Goal: Task Accomplishment & Management: Manage account settings

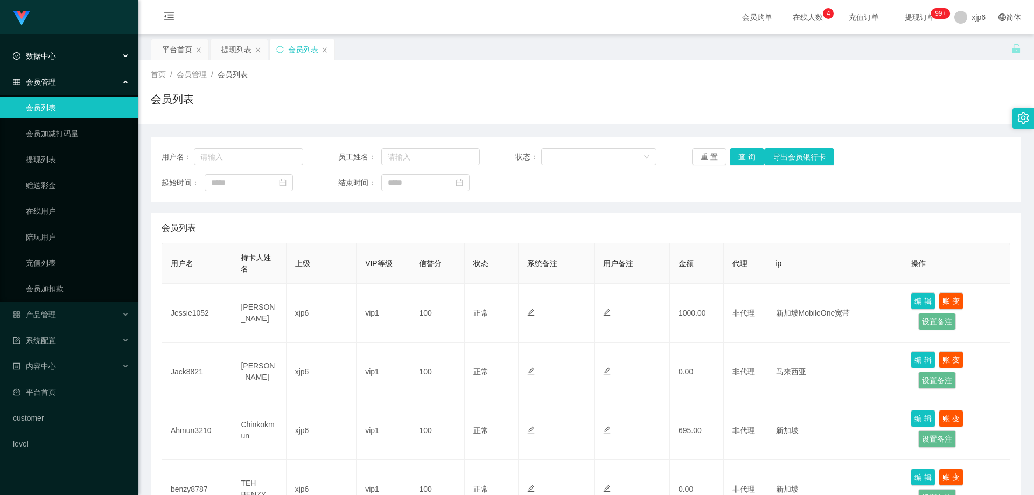
click at [42, 57] on span "数据中心" at bounding box center [34, 56] width 43 height 9
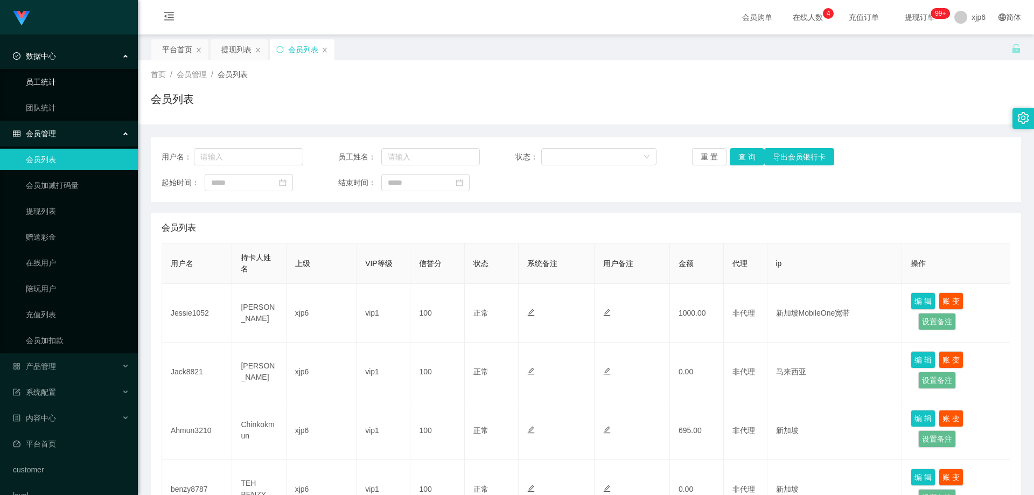
click at [66, 85] on link "员工统计" at bounding box center [77, 82] width 103 height 22
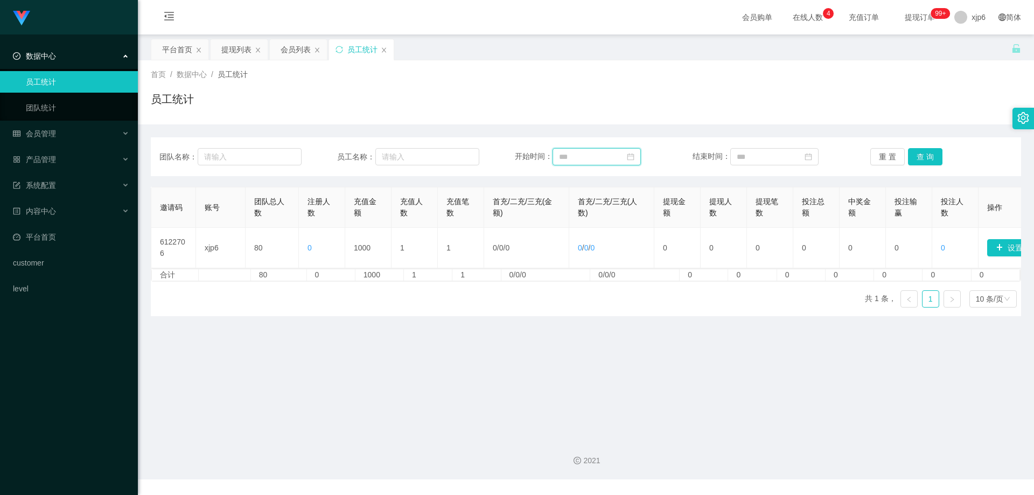
click at [620, 157] on input at bounding box center [596, 156] width 88 height 17
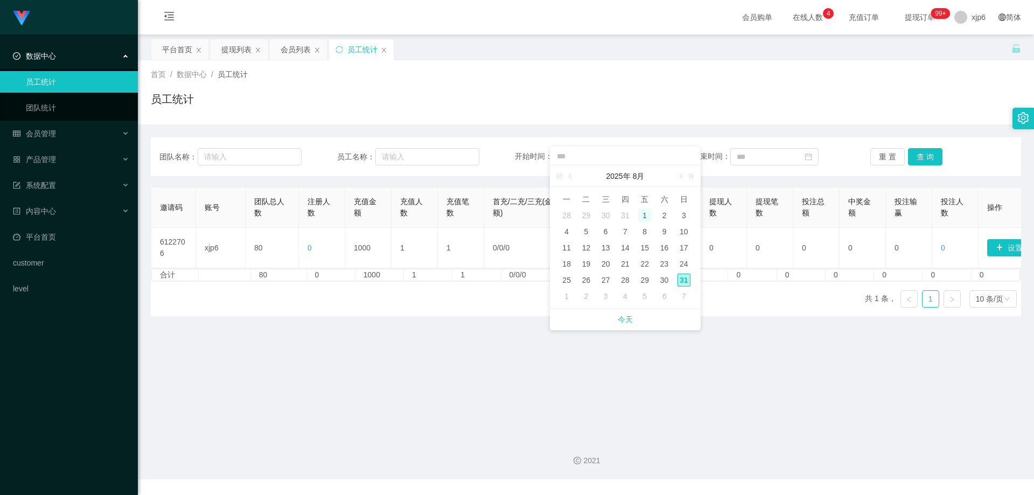
click at [642, 214] on div "1" at bounding box center [644, 215] width 13 height 13
type input "**********"
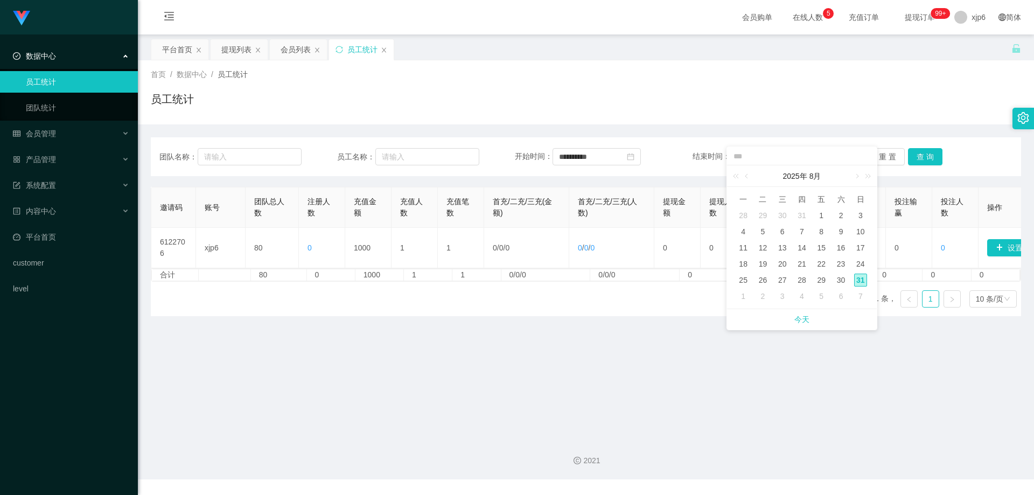
click at [859, 282] on div "31" at bounding box center [860, 279] width 13 height 13
type input "**********"
click at [926, 153] on button "查 询" at bounding box center [925, 156] width 34 height 17
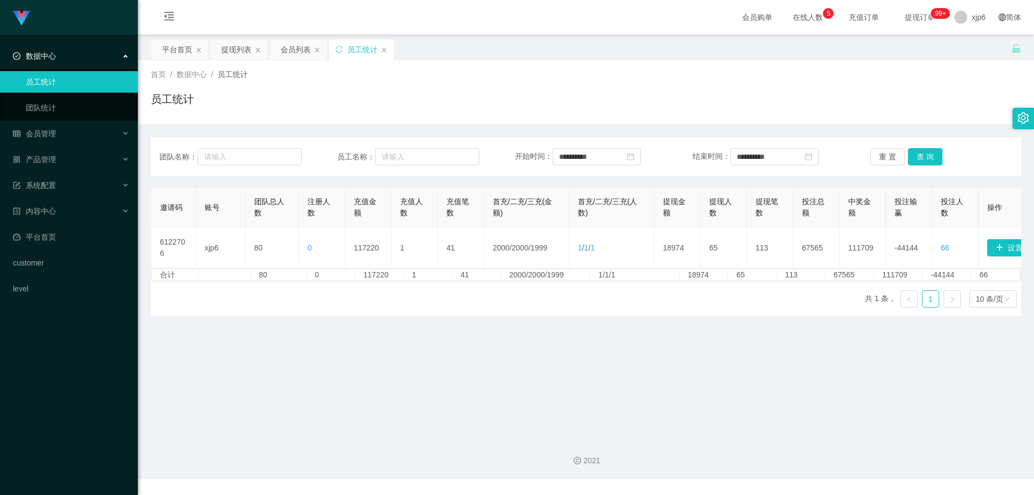
click at [52, 54] on span "数据中心" at bounding box center [34, 56] width 43 height 9
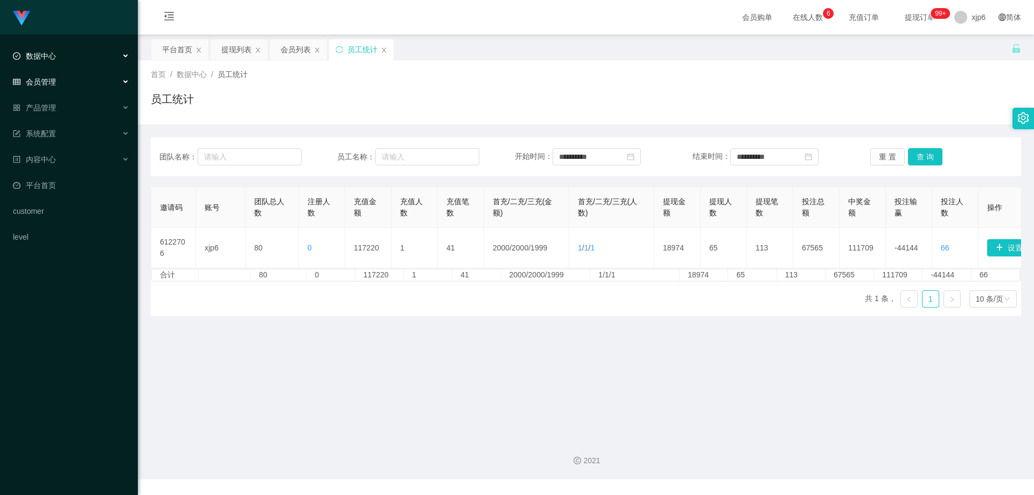
click at [45, 78] on span "会员管理" at bounding box center [34, 82] width 43 height 9
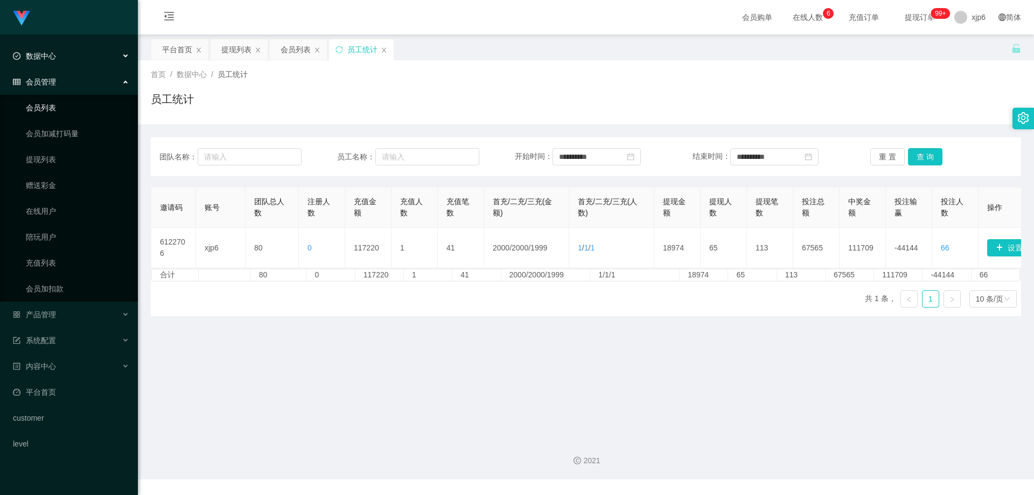
click at [67, 101] on link "会员列表" at bounding box center [77, 108] width 103 height 22
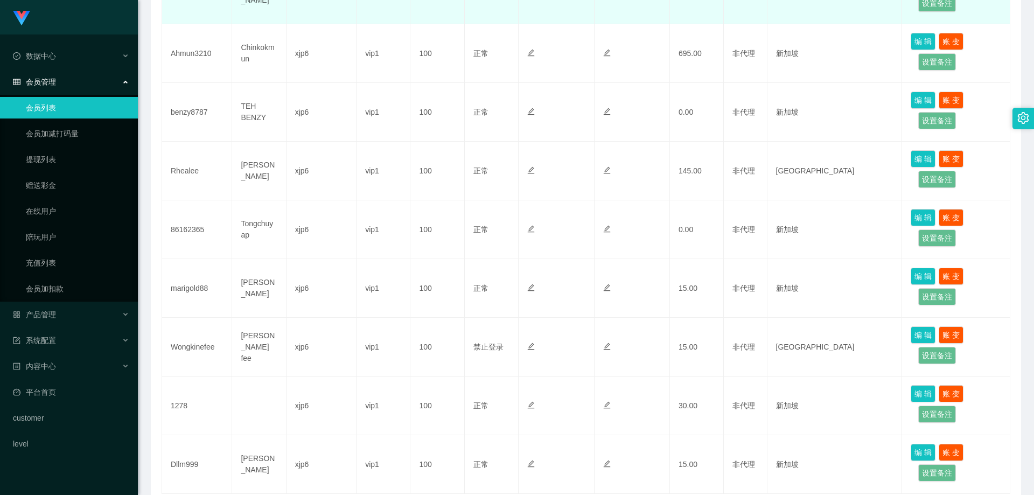
scroll to position [460, 0]
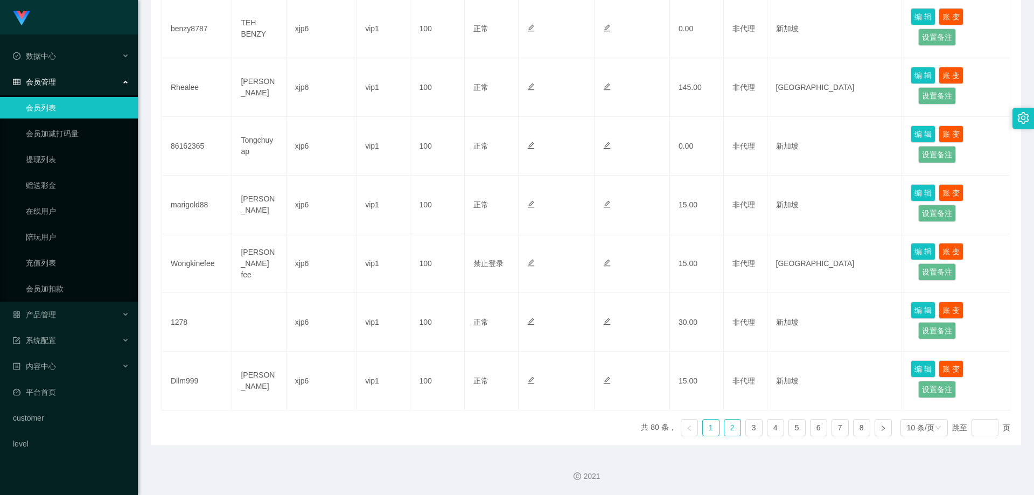
click at [727, 432] on link "2" at bounding box center [732, 427] width 16 height 16
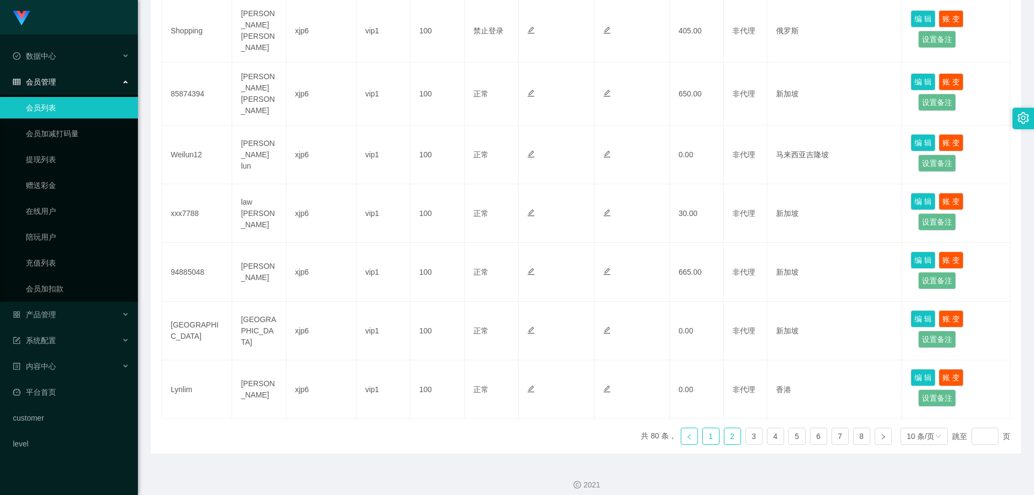
drag, startPoint x: 704, startPoint y: 431, endPoint x: 684, endPoint y: 423, distance: 21.0
click at [704, 431] on link "1" at bounding box center [710, 436] width 16 height 16
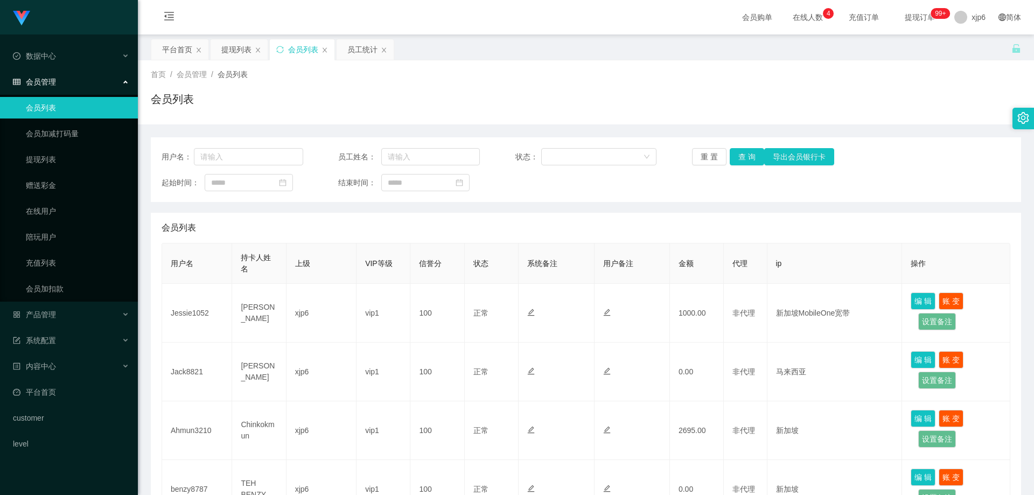
scroll to position [54, 0]
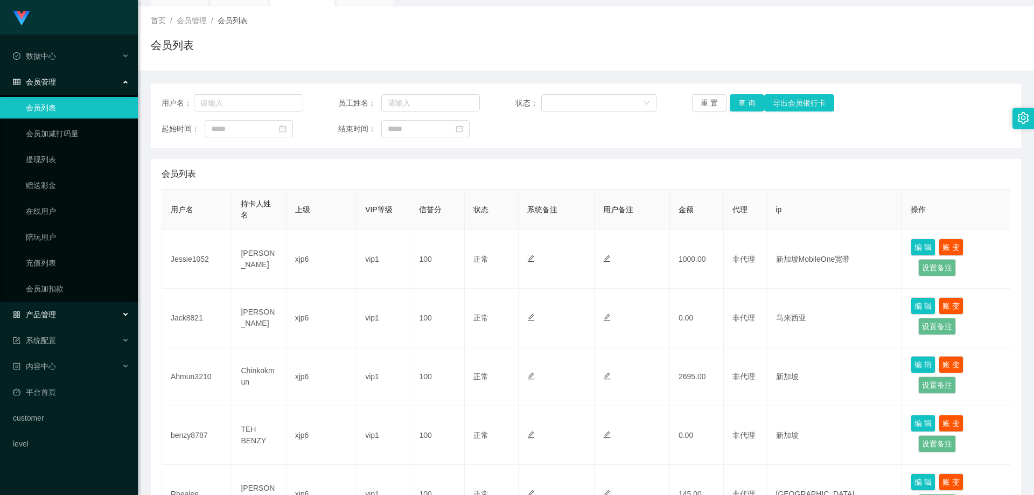
click at [49, 310] on span "产品管理" at bounding box center [34, 314] width 43 height 9
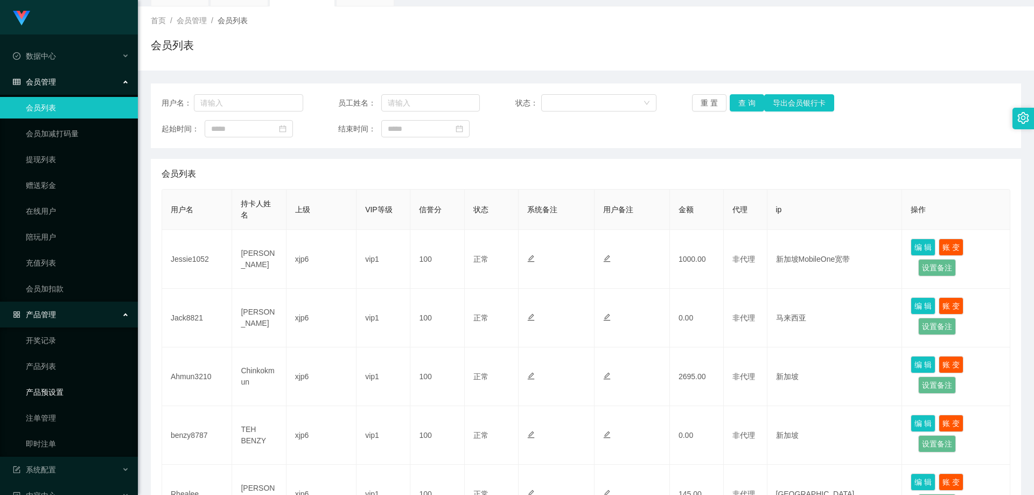
click at [56, 391] on link "产品预设置" at bounding box center [77, 392] width 103 height 22
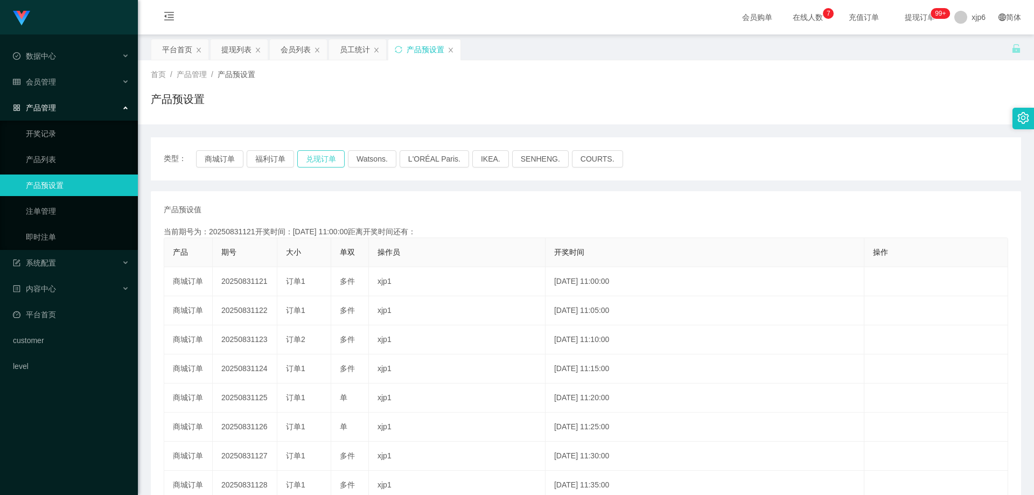
click at [312, 160] on button "兑现订单" at bounding box center [320, 158] width 47 height 17
click at [61, 81] on div "会员管理" at bounding box center [69, 82] width 138 height 22
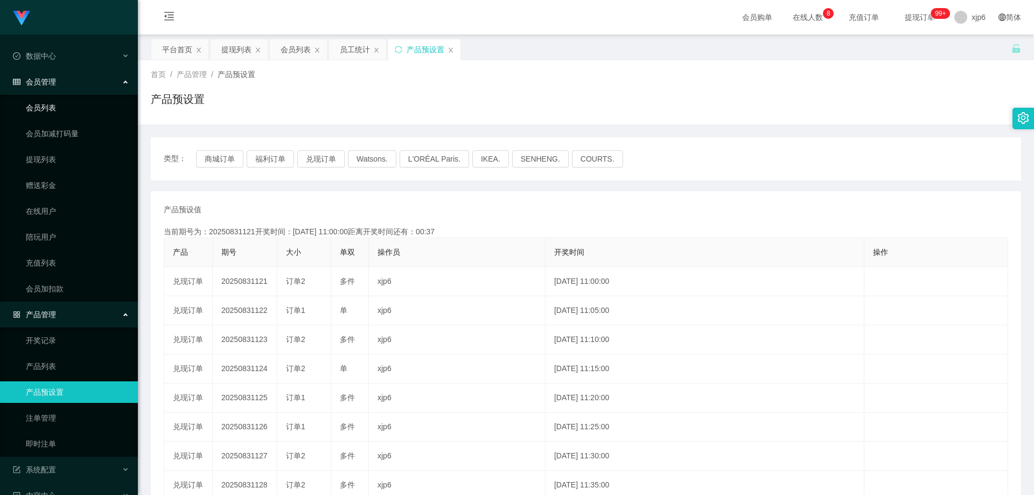
click at [66, 104] on link "会员列表" at bounding box center [77, 108] width 103 height 22
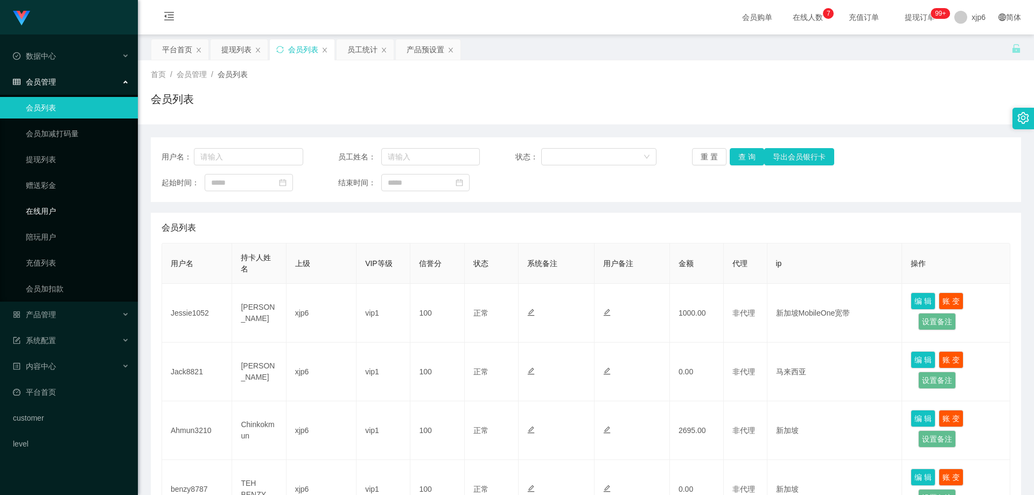
click at [48, 213] on link "在线用户" at bounding box center [77, 211] width 103 height 22
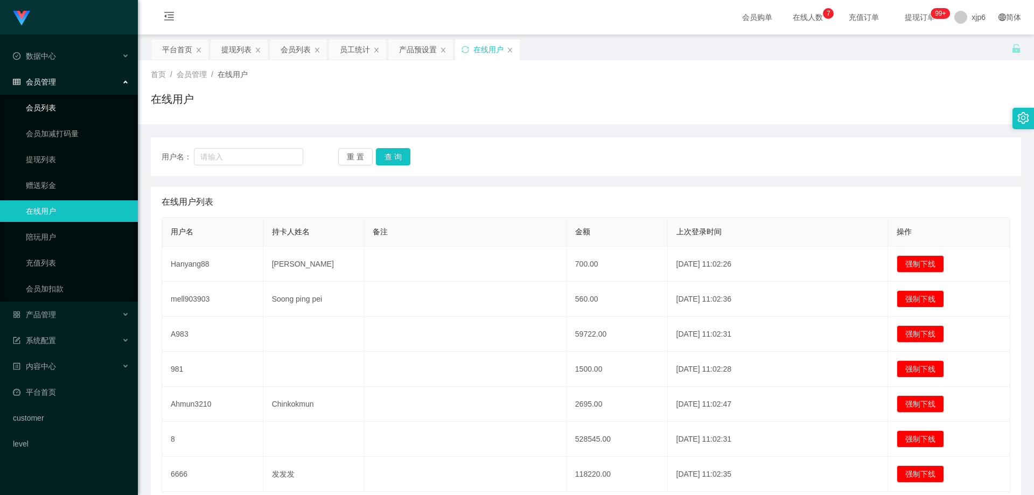
click at [54, 108] on link "会员列表" at bounding box center [77, 108] width 103 height 22
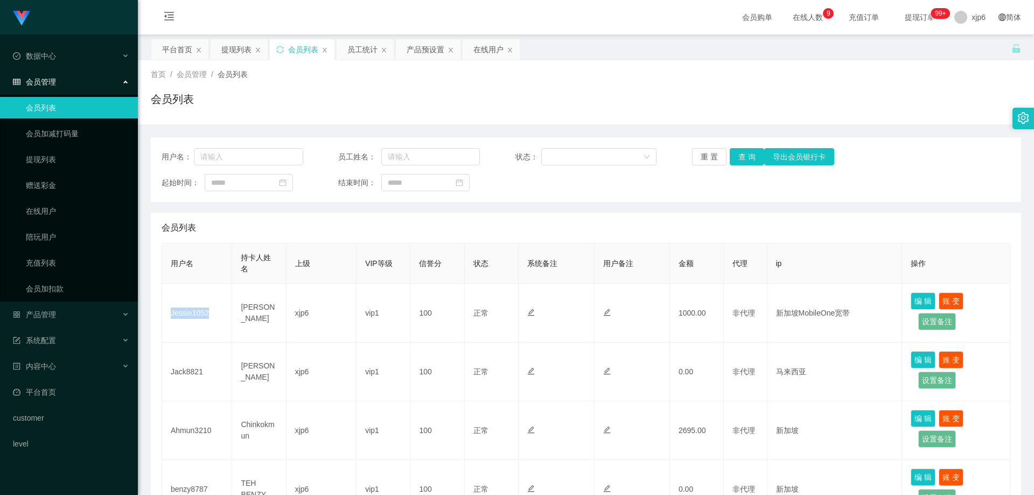
click at [198, 314] on td "Jessie1052" at bounding box center [197, 313] width 70 height 59
copy td "Jessie1052"
click at [55, 215] on link "在线用户" at bounding box center [77, 211] width 103 height 22
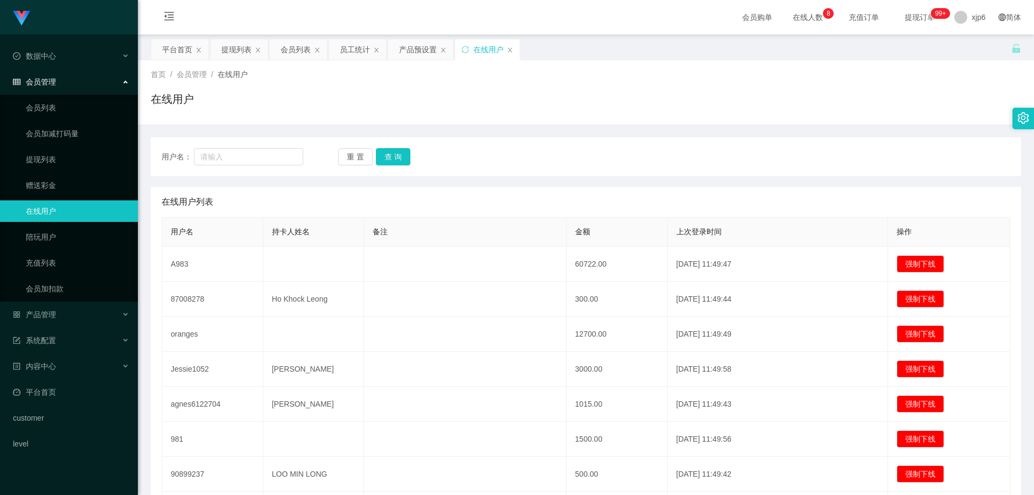
scroll to position [54, 0]
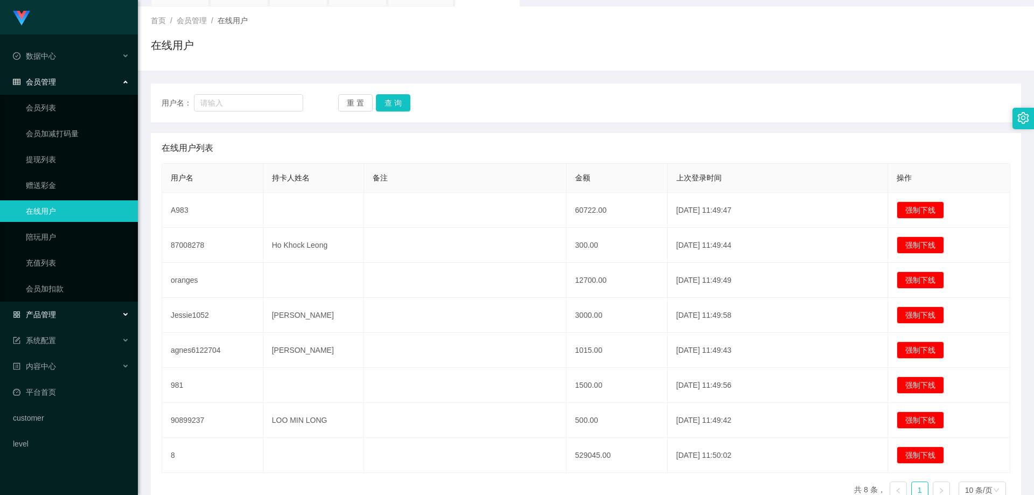
click at [57, 314] on div "产品管理" at bounding box center [69, 315] width 138 height 22
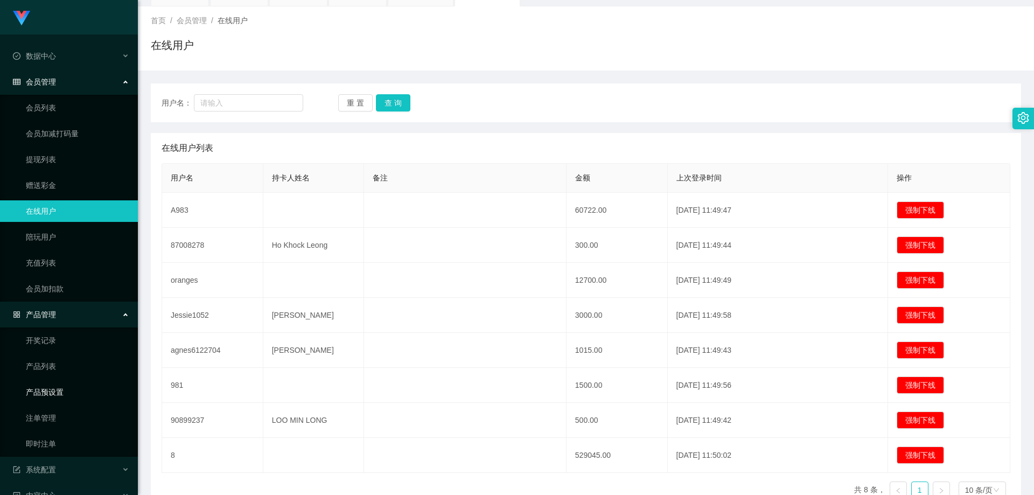
click at [58, 397] on link "产品预设置" at bounding box center [77, 392] width 103 height 22
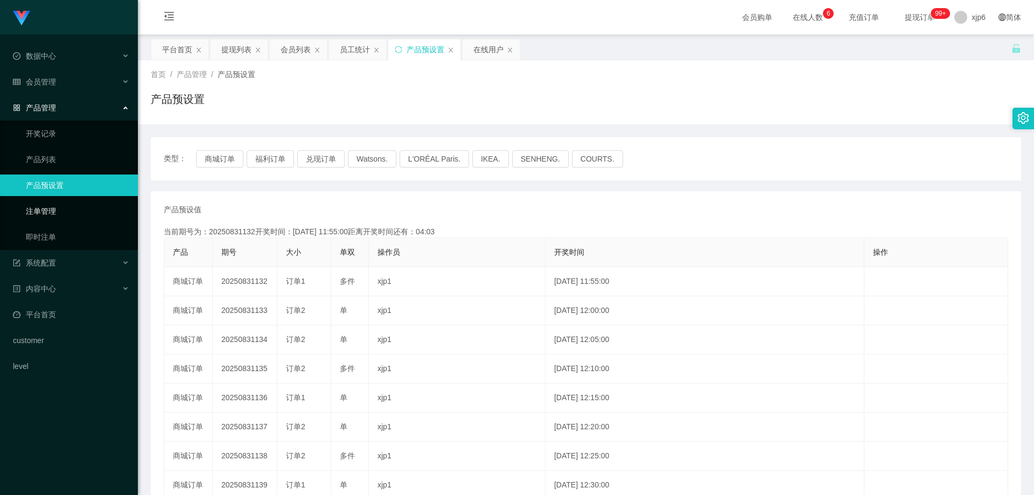
click at [54, 216] on link "注单管理" at bounding box center [77, 211] width 103 height 22
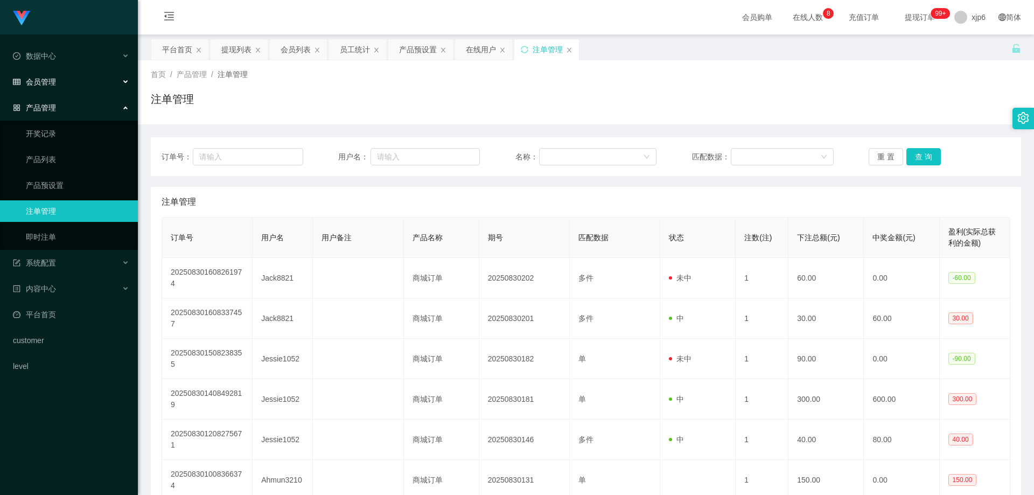
click at [59, 83] on div "会员管理" at bounding box center [69, 82] width 138 height 22
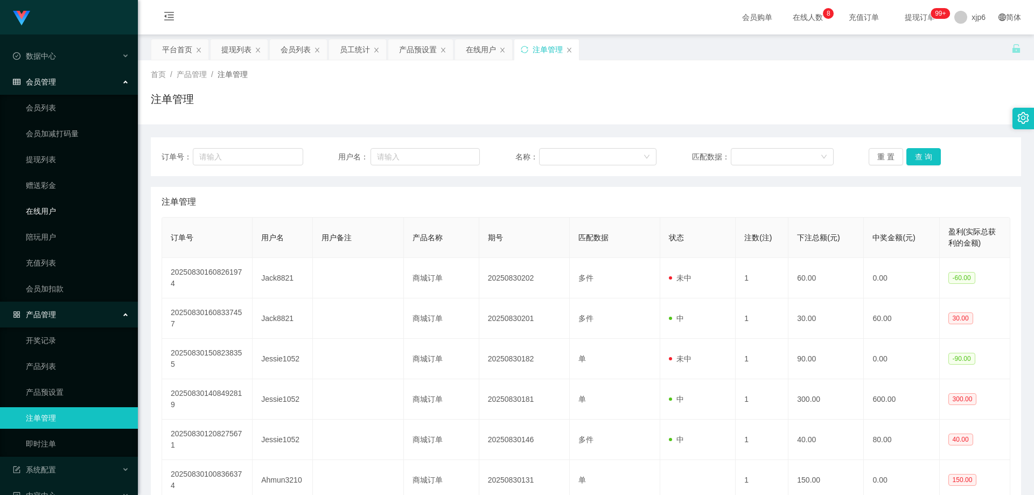
click at [47, 207] on link "在线用户" at bounding box center [77, 211] width 103 height 22
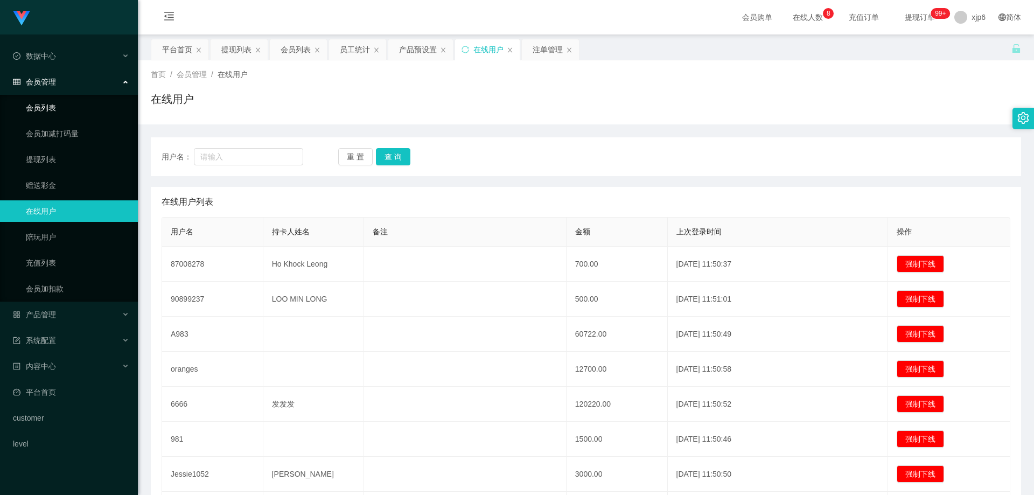
click at [47, 110] on link "会员列表" at bounding box center [77, 108] width 103 height 22
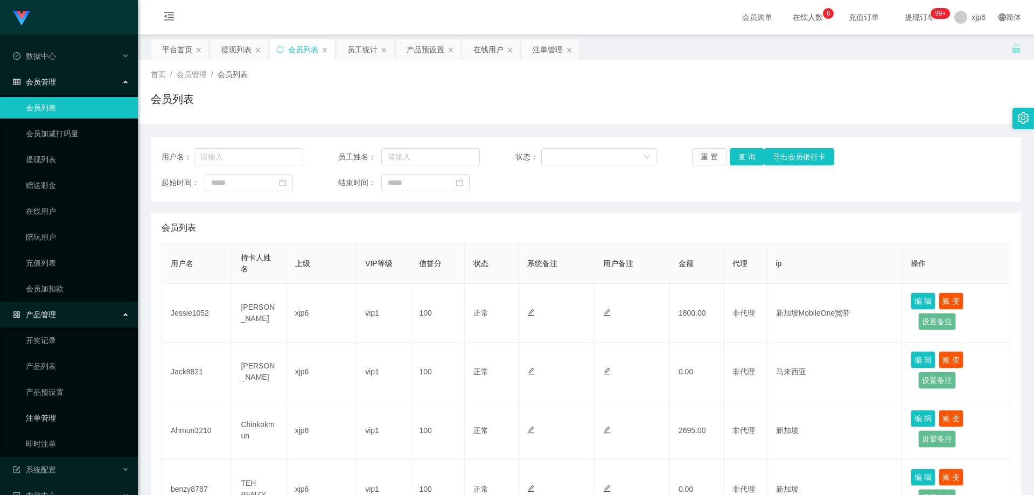
click at [60, 414] on link "注单管理" at bounding box center [77, 418] width 103 height 22
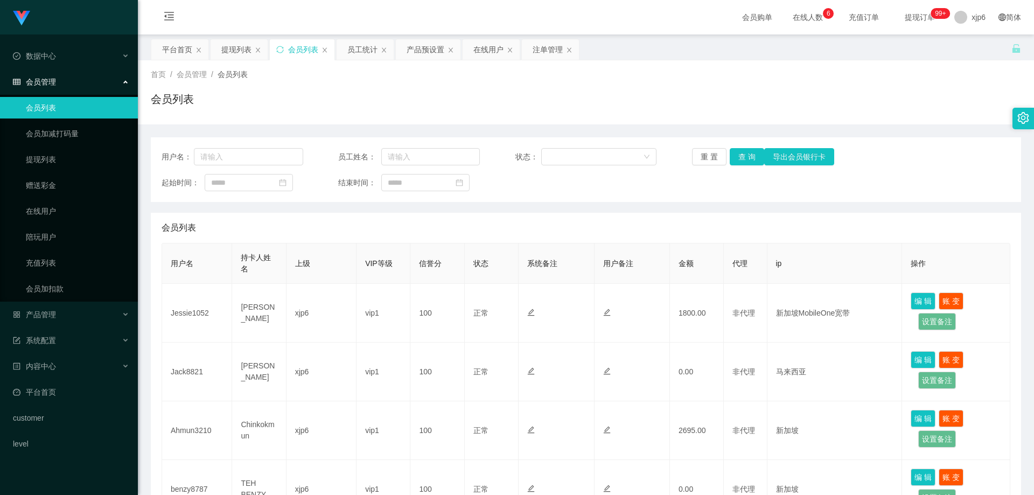
click at [51, 75] on div "会员管理" at bounding box center [69, 82] width 138 height 22
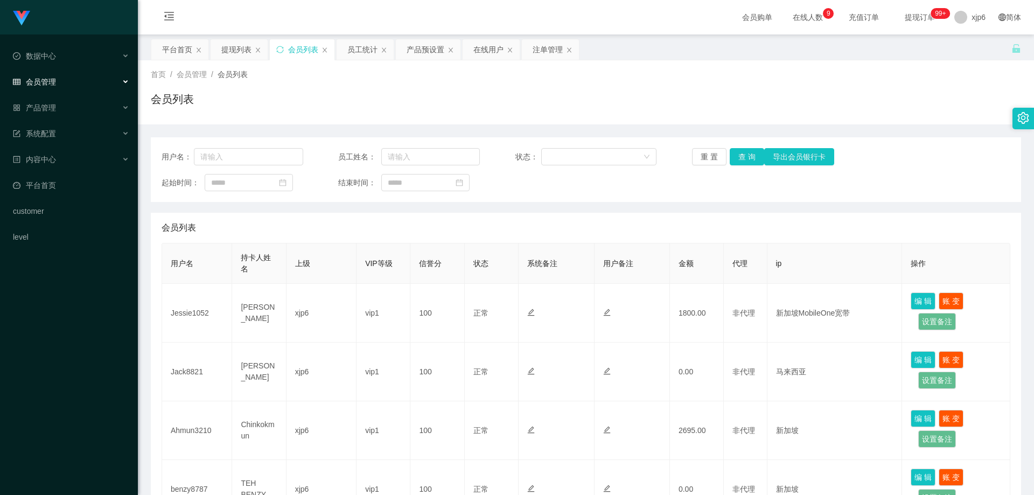
click at [58, 83] on div "会员管理" at bounding box center [69, 82] width 138 height 22
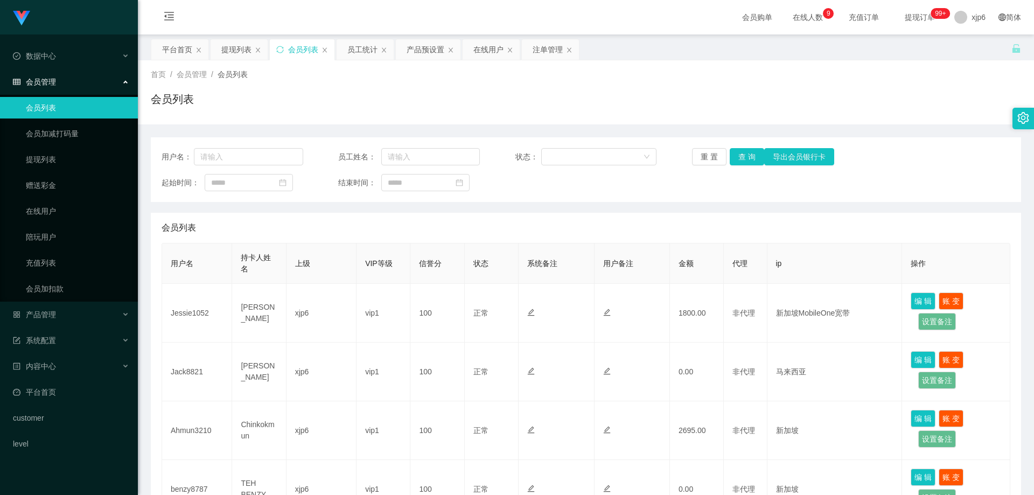
click at [59, 114] on link "会员列表" at bounding box center [77, 108] width 103 height 22
click at [180, 311] on td "pipi" at bounding box center [197, 313] width 70 height 59
click at [51, 312] on span "产品管理" at bounding box center [34, 314] width 43 height 9
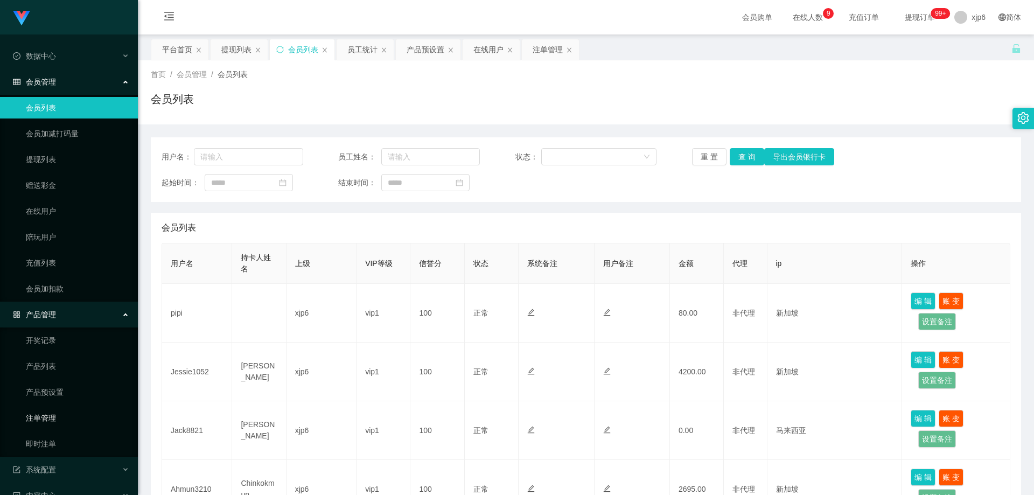
click at [48, 420] on link "注单管理" at bounding box center [77, 418] width 103 height 22
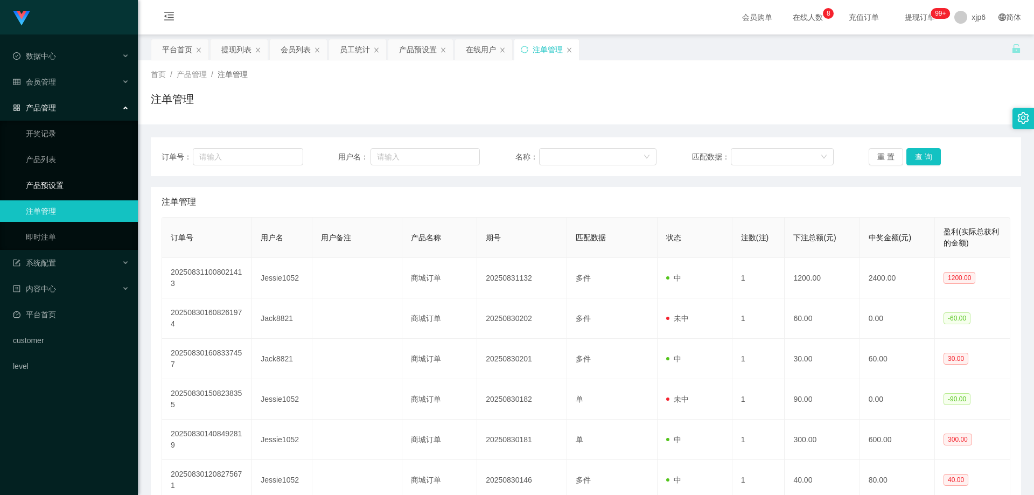
click at [52, 190] on link "产品预设置" at bounding box center [77, 185] width 103 height 22
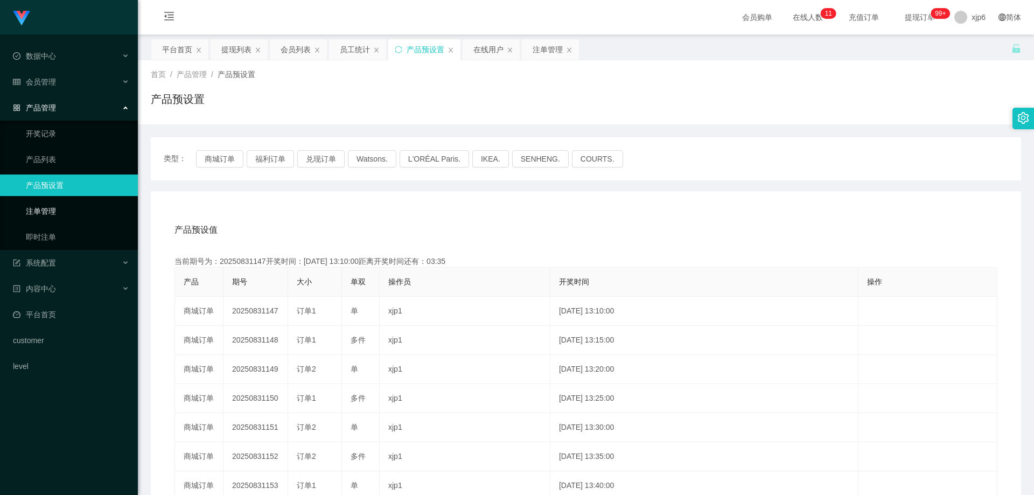
click at [53, 208] on link "注单管理" at bounding box center [77, 211] width 103 height 22
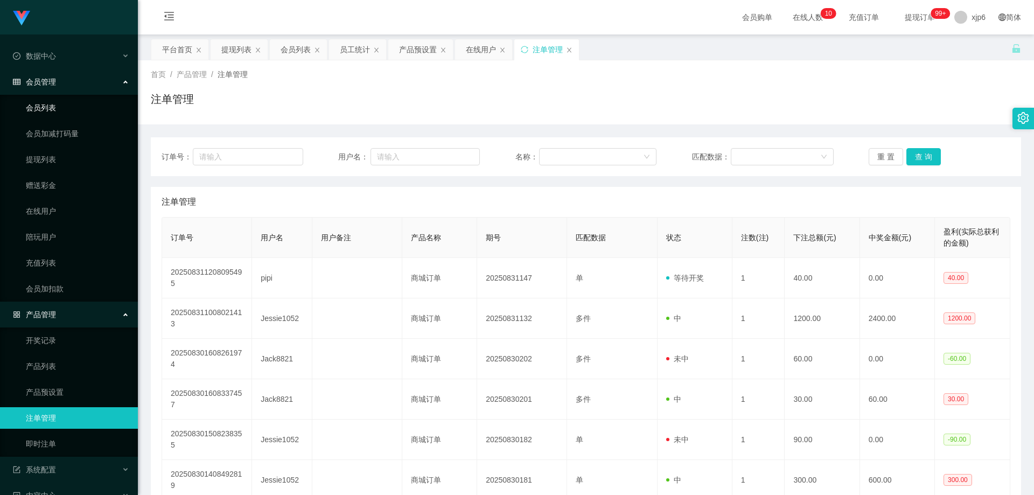
drag, startPoint x: 0, startPoint y: 0, endPoint x: 52, endPoint y: 114, distance: 125.3
click at [52, 114] on link "会员列表" at bounding box center [77, 108] width 103 height 22
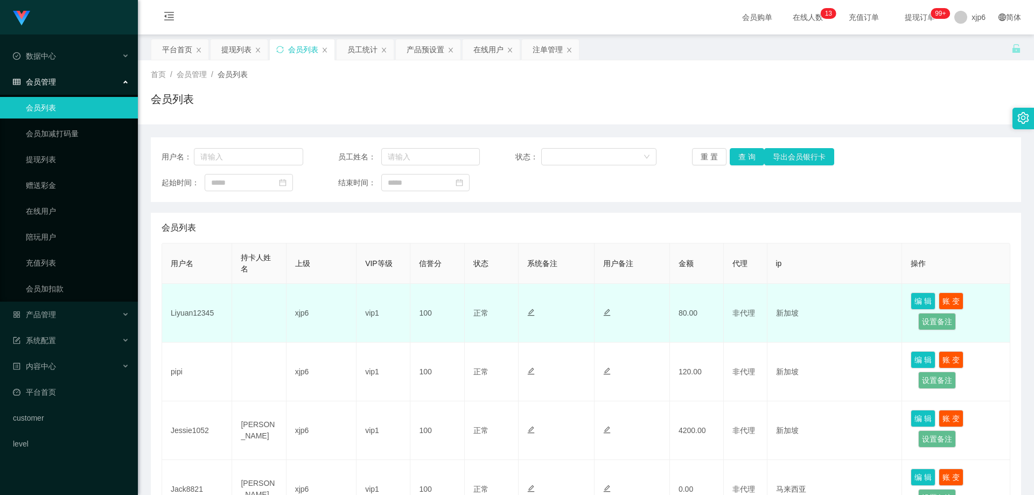
click at [188, 314] on td "Liyuan12345" at bounding box center [197, 313] width 70 height 59
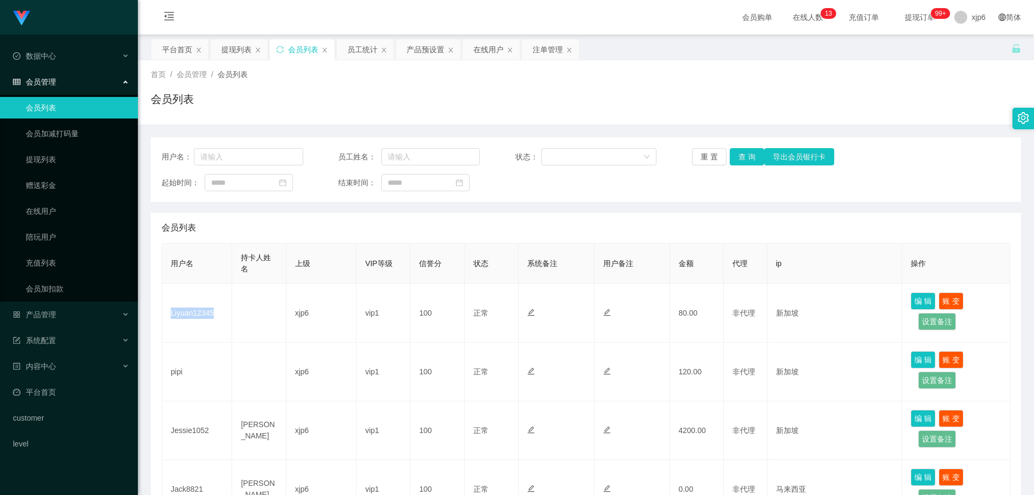
copy td "Liyuan12345"
drag, startPoint x: 53, startPoint y: 314, endPoint x: 47, endPoint y: 377, distance: 63.2
click at [53, 314] on span "产品管理" at bounding box center [34, 314] width 43 height 9
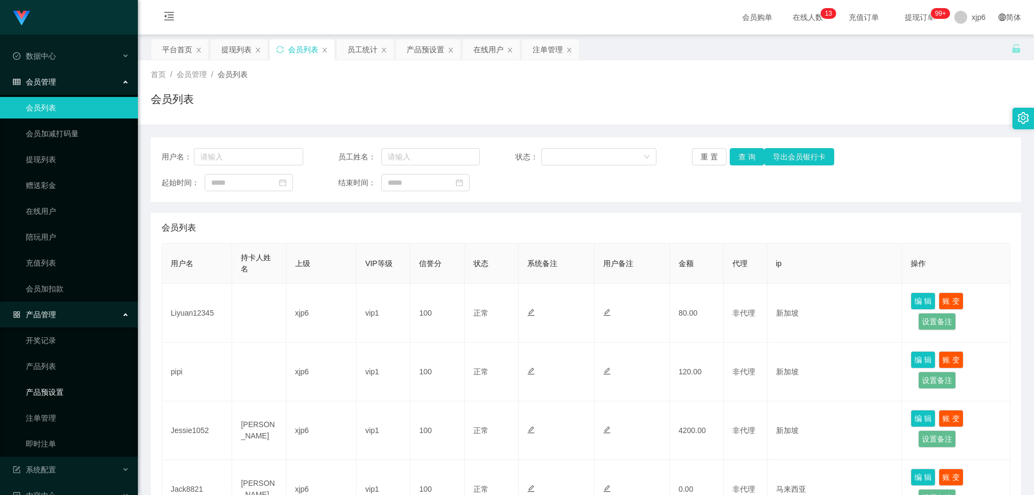
click at [75, 397] on link "产品预设置" at bounding box center [77, 392] width 103 height 22
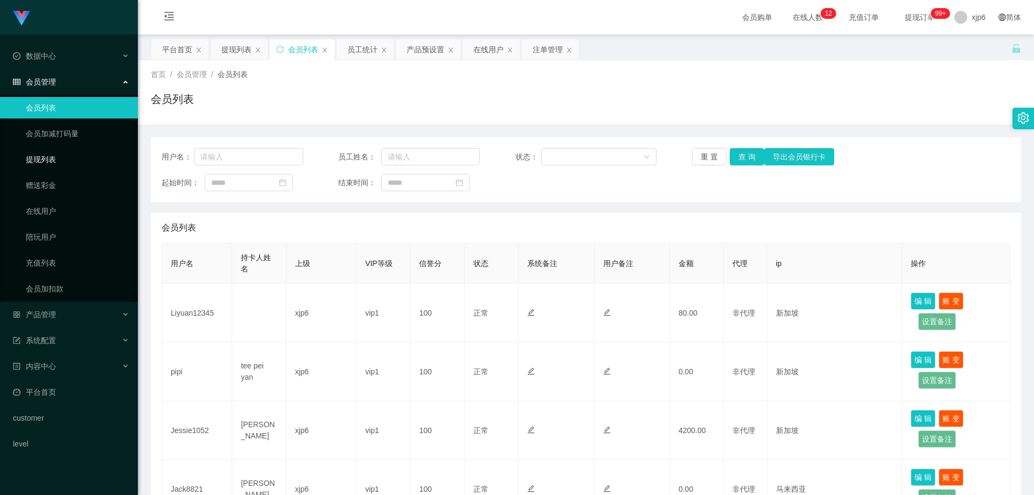
click at [67, 163] on link "提现列表" at bounding box center [77, 160] width 103 height 22
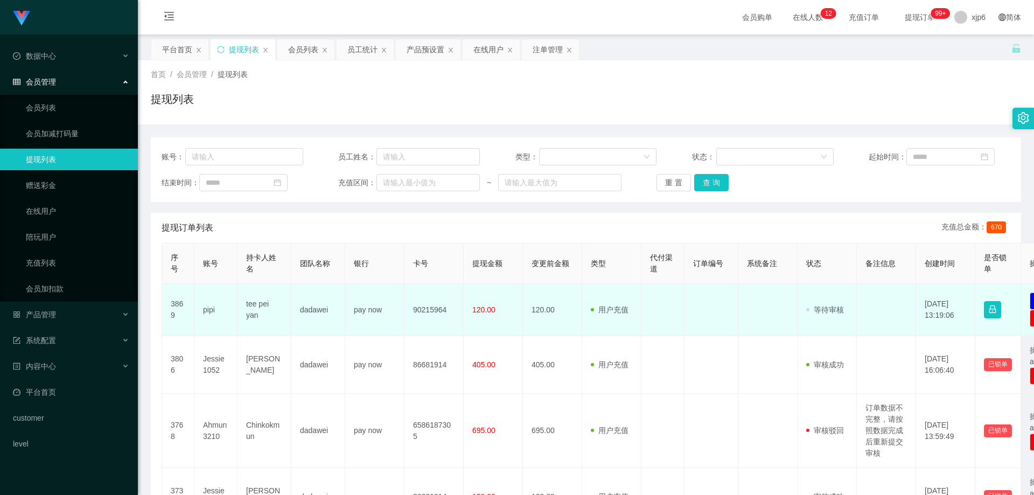
click at [206, 311] on td "pipi" at bounding box center [215, 310] width 43 height 52
copy td "pipi"
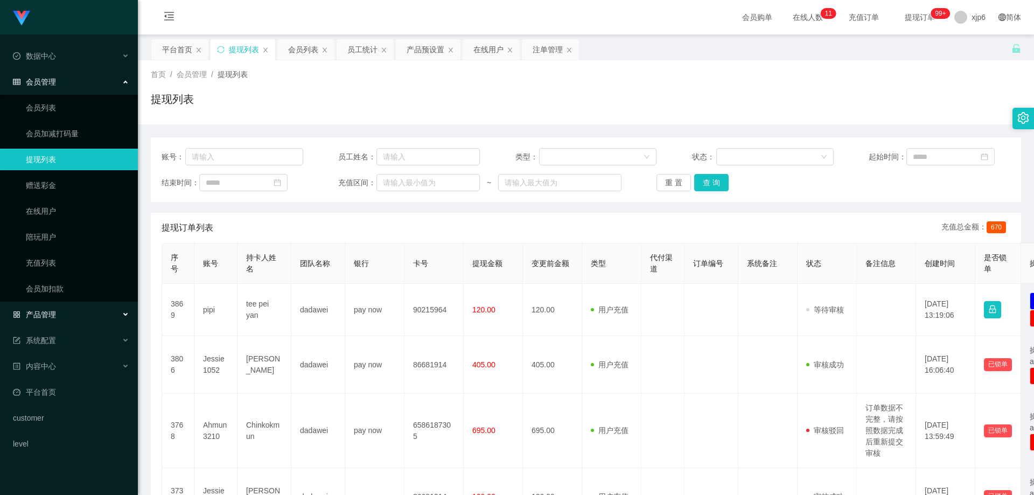
click at [51, 317] on span "产品管理" at bounding box center [34, 314] width 43 height 9
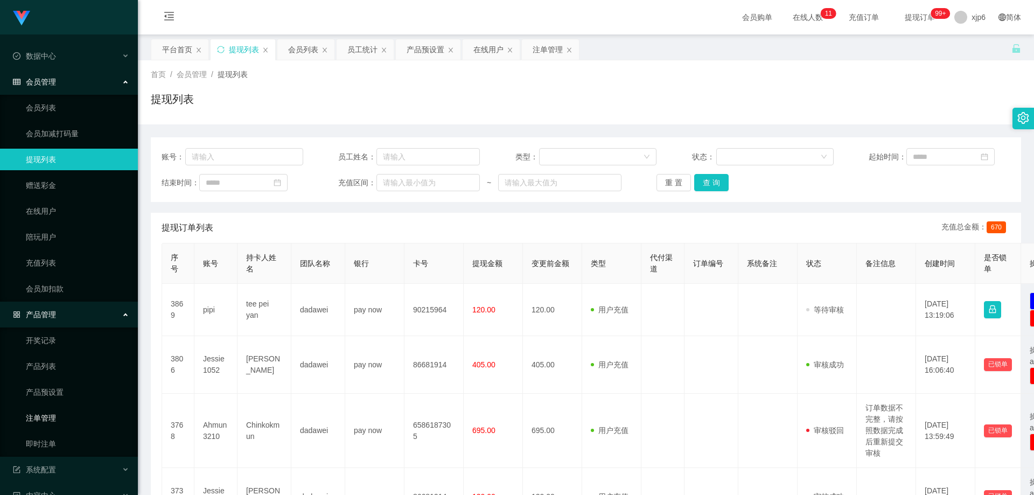
click at [62, 413] on link "注单管理" at bounding box center [77, 418] width 103 height 22
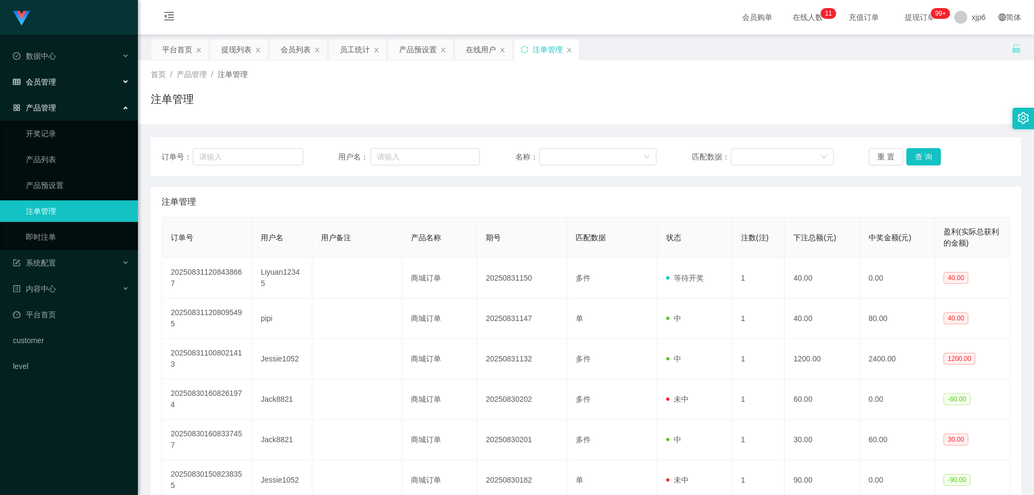
click at [61, 85] on div "会员管理" at bounding box center [69, 82] width 138 height 22
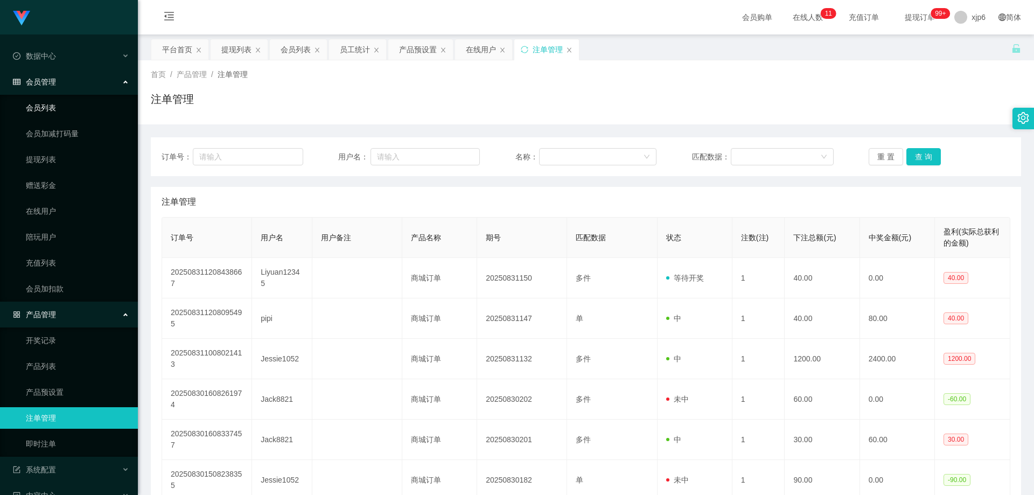
click at [49, 113] on link "会员列表" at bounding box center [77, 108] width 103 height 22
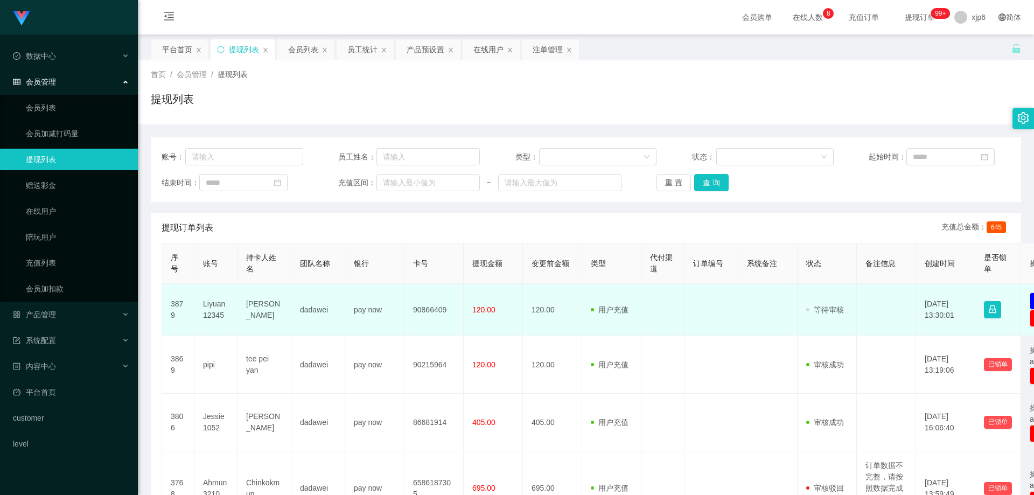
click at [209, 305] on td "Liyuan12345" at bounding box center [215, 310] width 43 height 52
copy td "Liyuan12345"
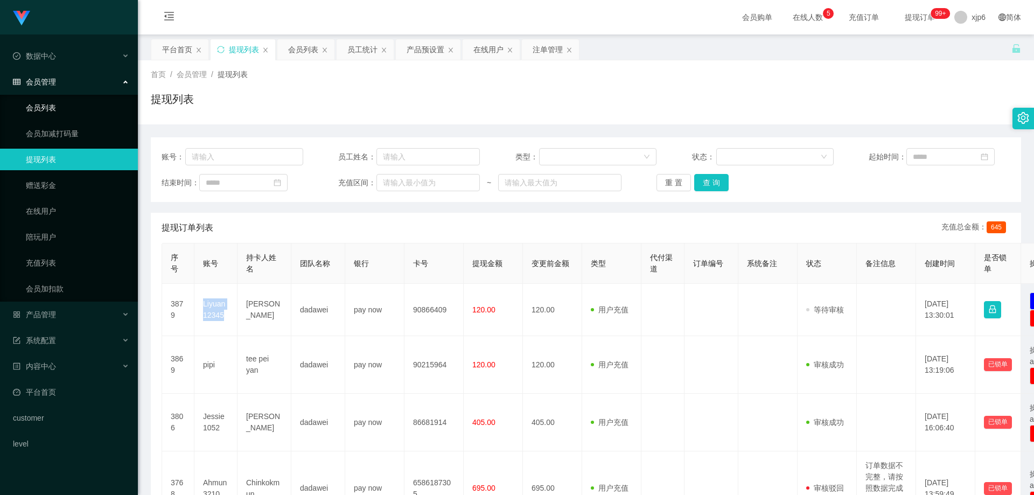
click at [54, 106] on link "会员列表" at bounding box center [77, 108] width 103 height 22
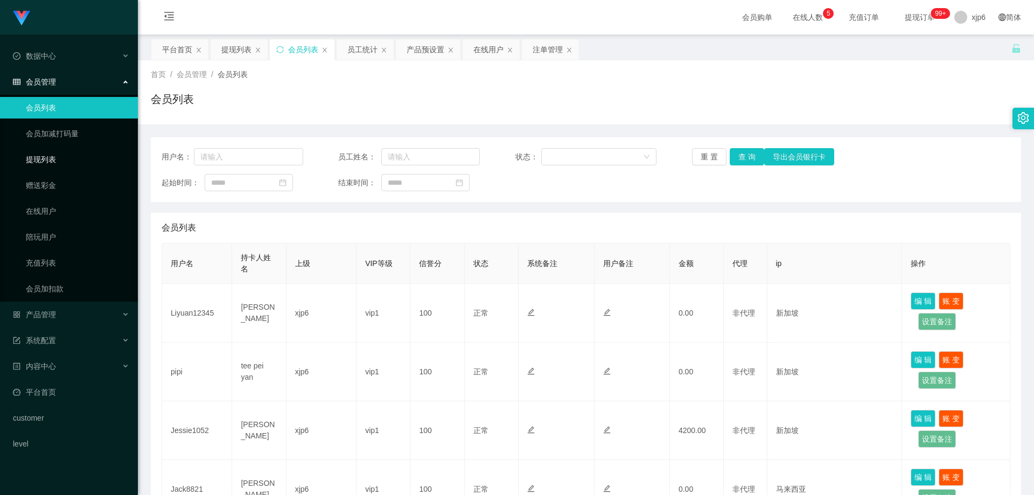
click at [48, 163] on link "提现列表" at bounding box center [77, 160] width 103 height 22
